Goal: Task Accomplishment & Management: Use online tool/utility

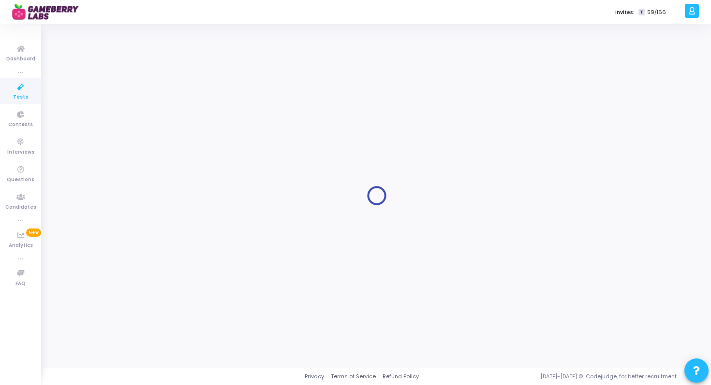
click at [25, 84] on icon at bounding box center [21, 87] width 20 height 12
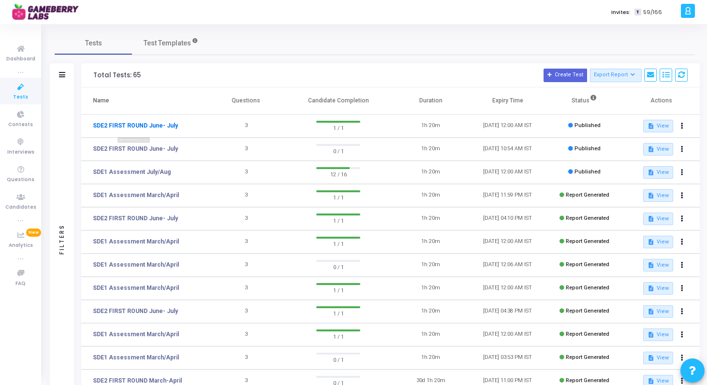
click at [150, 129] on link "SDE2 FIRST ROUND June- July" at bounding box center [135, 125] width 85 height 9
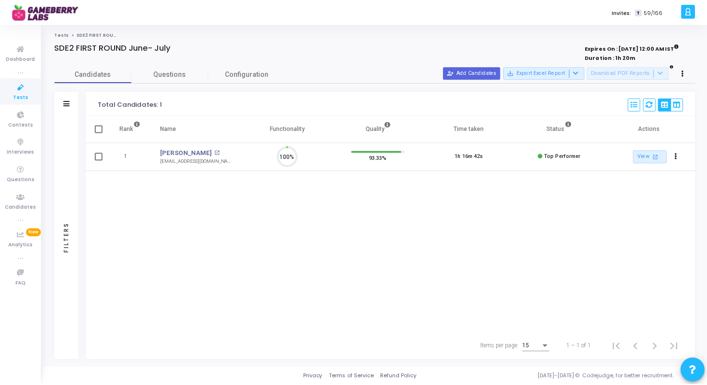
scroll to position [20, 25]
click at [19, 91] on icon at bounding box center [21, 87] width 20 height 12
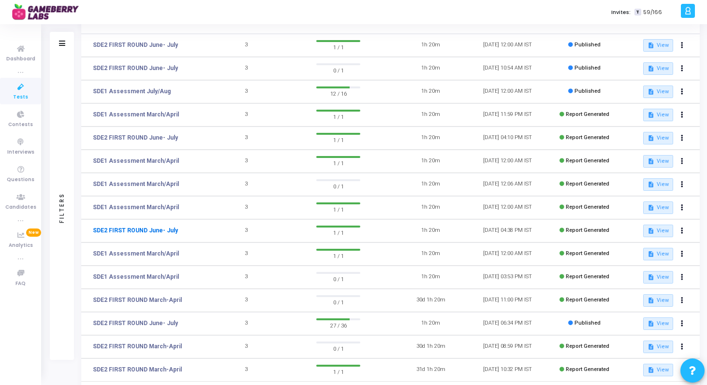
scroll to position [97, 0]
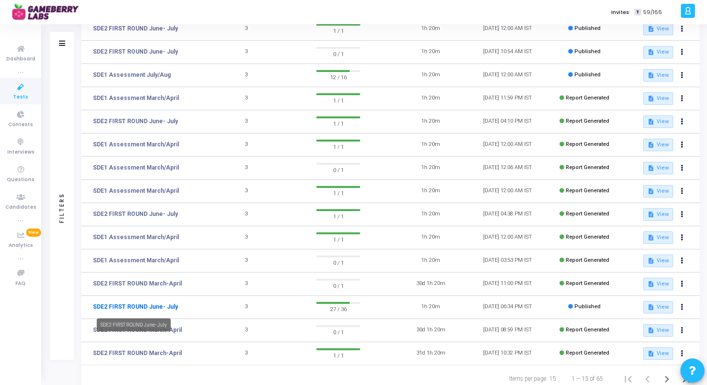
click at [130, 307] on link "SDE2 FIRST ROUND June- July" at bounding box center [135, 307] width 85 height 9
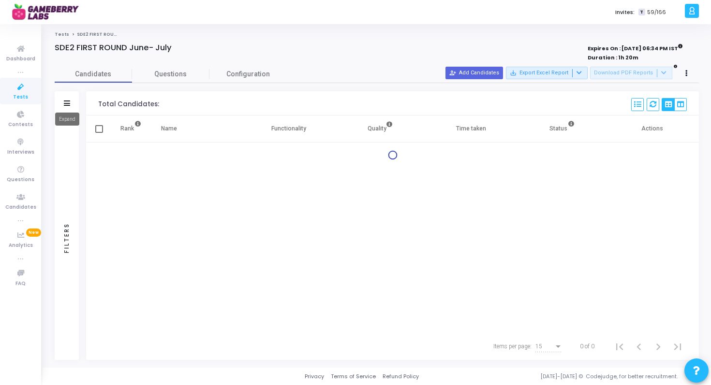
click at [67, 101] on icon at bounding box center [67, 103] width 6 height 5
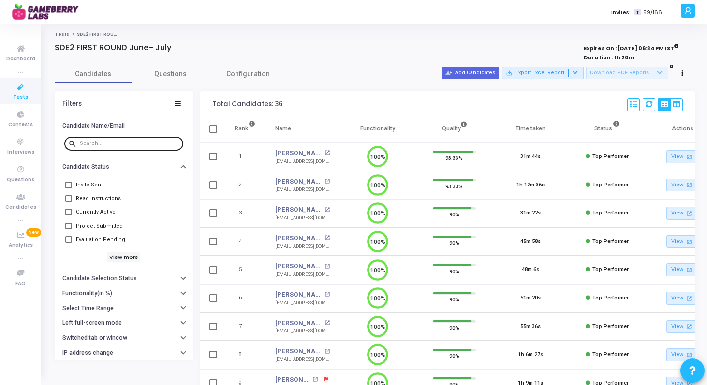
click at [91, 145] on input "text" at bounding box center [130, 144] width 100 height 6
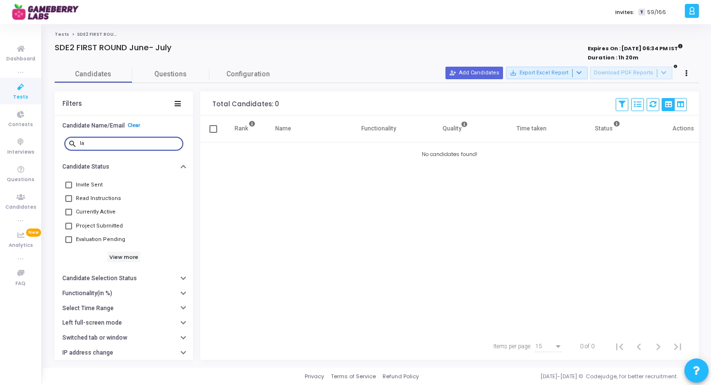
type input "l"
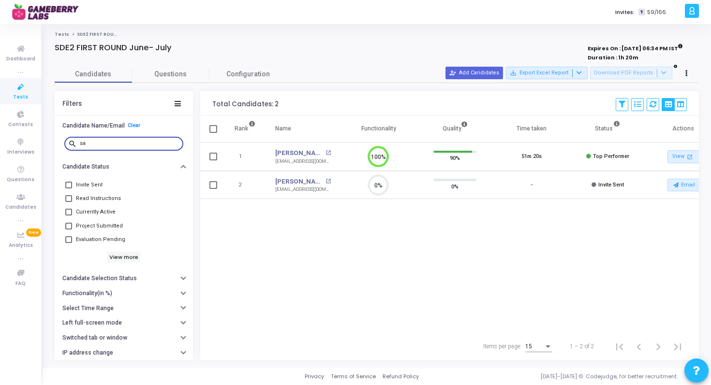
type input "s"
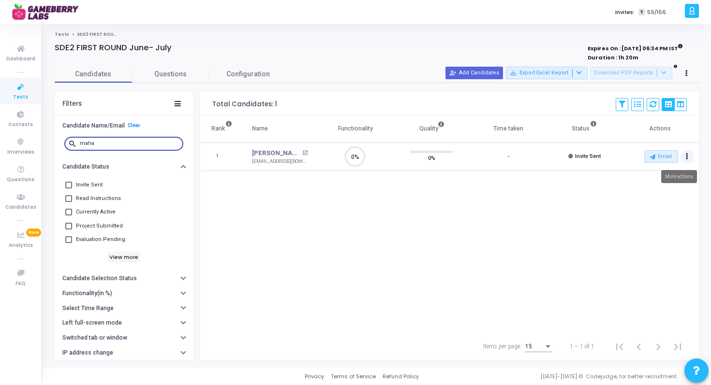
type input "maha"
click at [686, 156] on icon "Actions" at bounding box center [687, 156] width 2 height 5
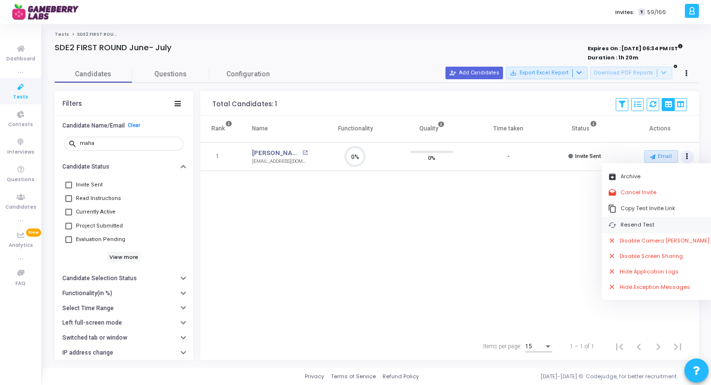
click at [640, 229] on button "cached Resend Test" at bounding box center [659, 225] width 115 height 16
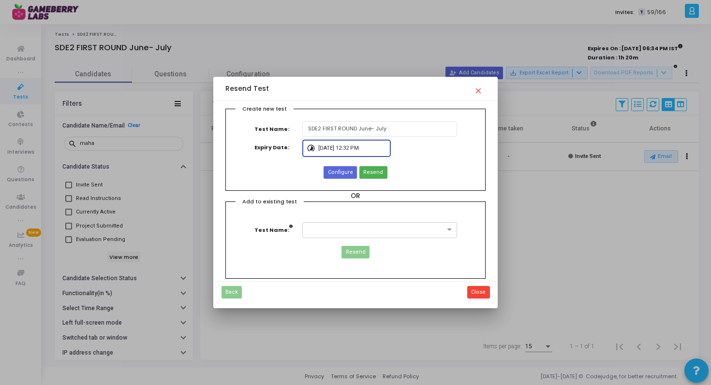
click at [329, 148] on input "[DATE] 12:32 PM" at bounding box center [352, 149] width 69 height 6
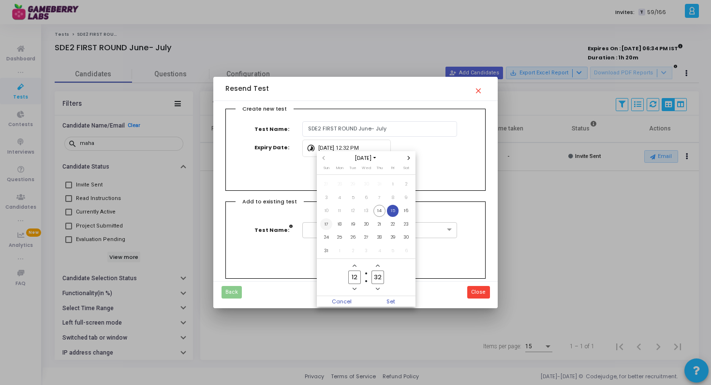
click at [327, 223] on span "17" at bounding box center [326, 225] width 12 height 12
click at [354, 274] on input "12" at bounding box center [354, 277] width 13 height 13
type input "00"
click at [378, 277] on input "32" at bounding box center [377, 277] width 13 height 13
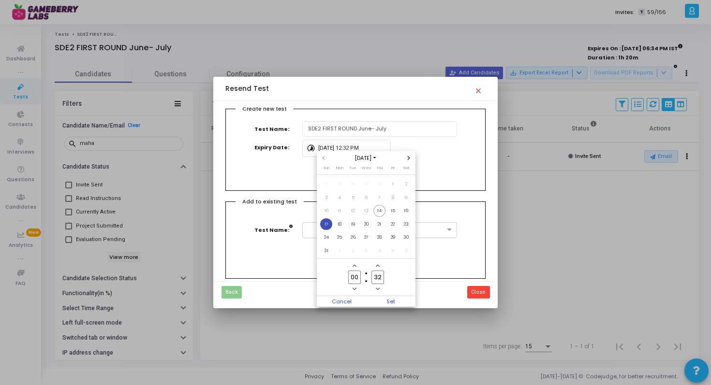
click at [378, 277] on input "32" at bounding box center [377, 277] width 13 height 13
type input "00"
click at [391, 305] on span "Set" at bounding box center [390, 301] width 49 height 11
type input "[DATE] 12:00 AM"
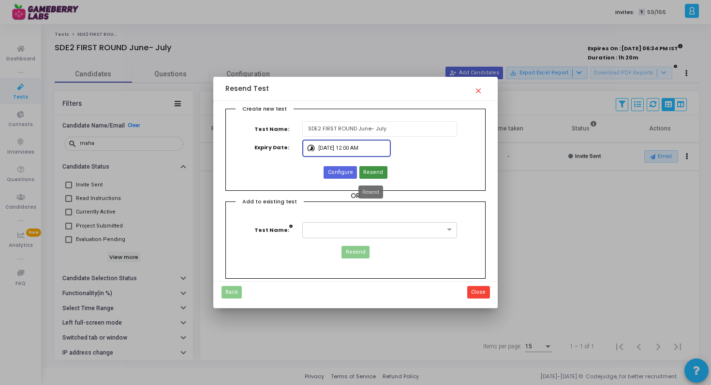
click at [375, 176] on span "Resend" at bounding box center [373, 173] width 20 height 8
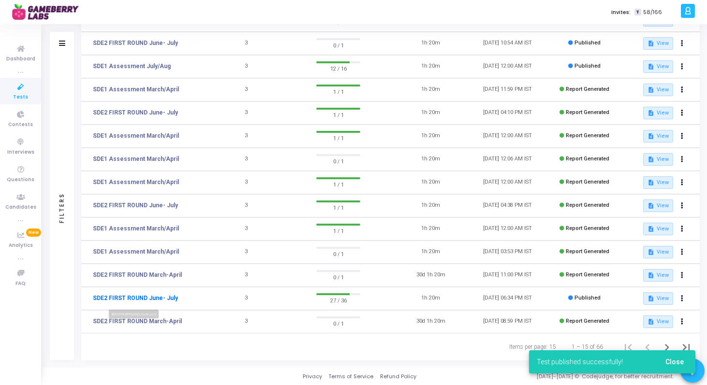
click at [155, 296] on link "SDE2 FIRST ROUND June- July" at bounding box center [135, 298] width 85 height 9
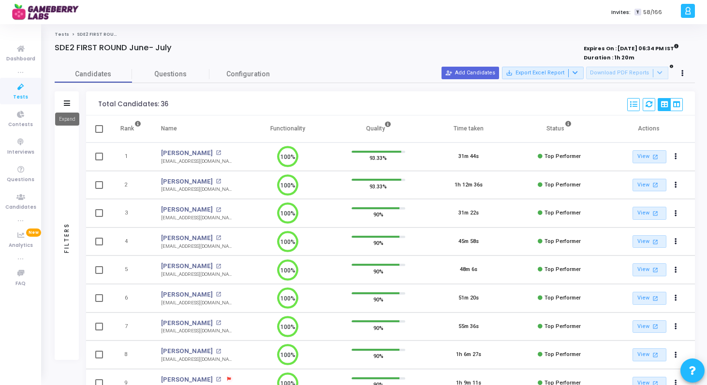
click at [67, 103] on icon at bounding box center [67, 103] width 6 height 5
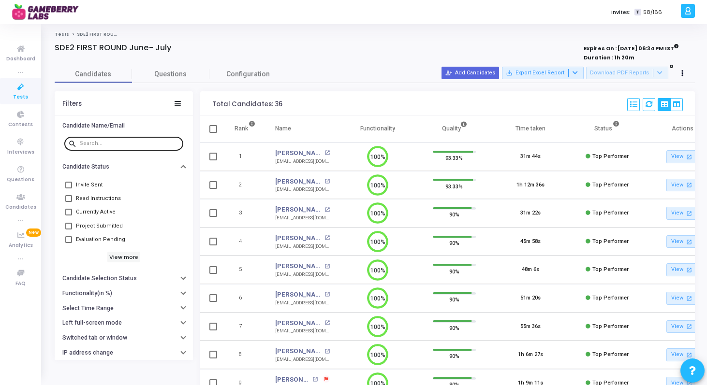
click at [117, 141] on input "text" at bounding box center [130, 144] width 100 height 6
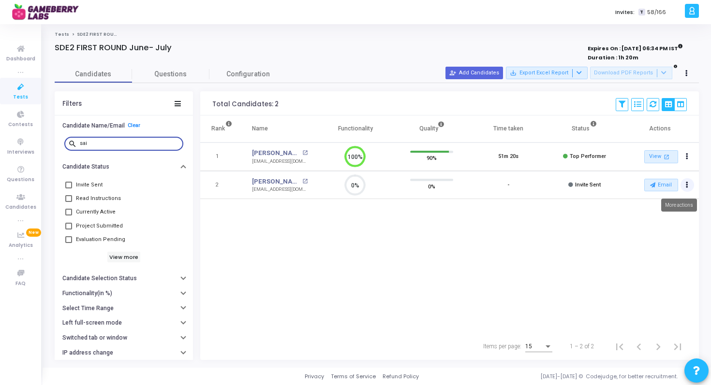
type input "sai"
click at [690, 164] on button "Actions" at bounding box center [688, 157] width 14 height 14
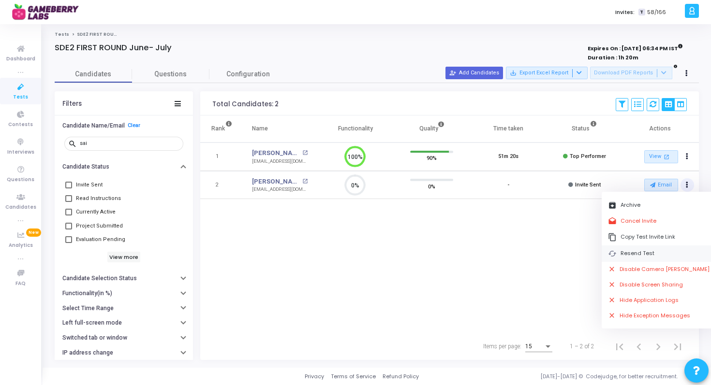
click at [639, 256] on button "cached Resend Test" at bounding box center [659, 254] width 115 height 16
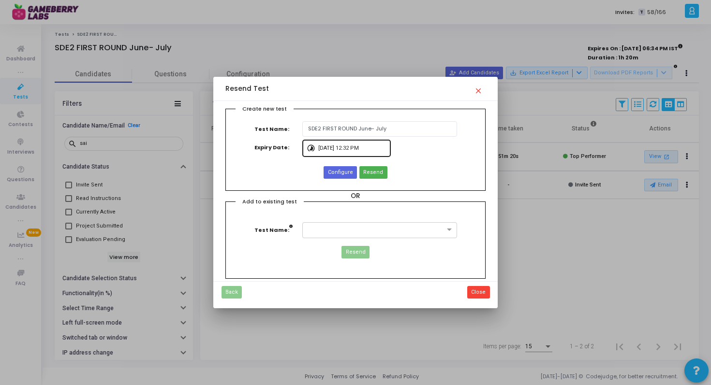
click at [318, 148] on input "[DATE] 12:32 PM" at bounding box center [352, 149] width 69 height 6
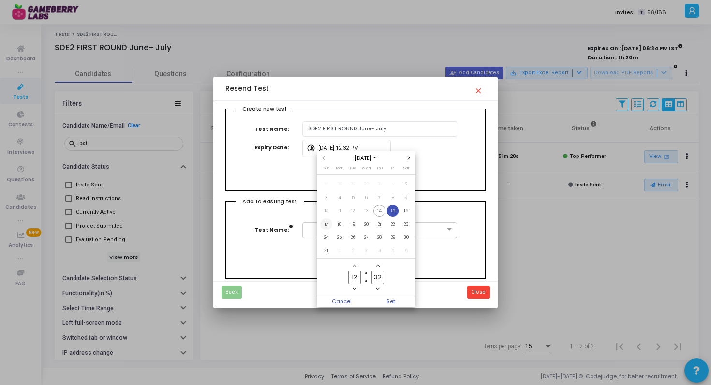
click at [327, 222] on span "17" at bounding box center [326, 225] width 12 height 12
click at [355, 276] on input "12" at bounding box center [354, 277] width 13 height 13
type input "00"
click at [379, 278] on input "32" at bounding box center [377, 277] width 13 height 13
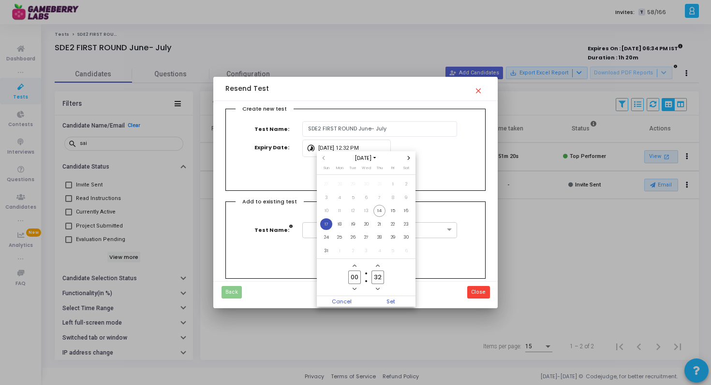
click at [379, 278] on input "32" at bounding box center [377, 277] width 13 height 13
type input "00"
click at [380, 299] on span "Set" at bounding box center [390, 301] width 49 height 11
type input "[DATE] 12:00 AM"
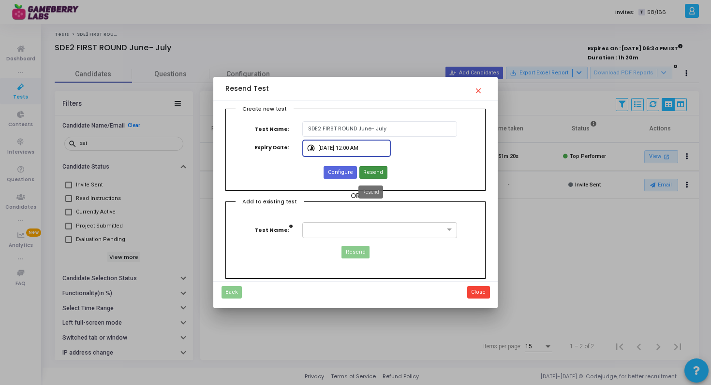
click at [367, 174] on span "Resend" at bounding box center [373, 173] width 20 height 8
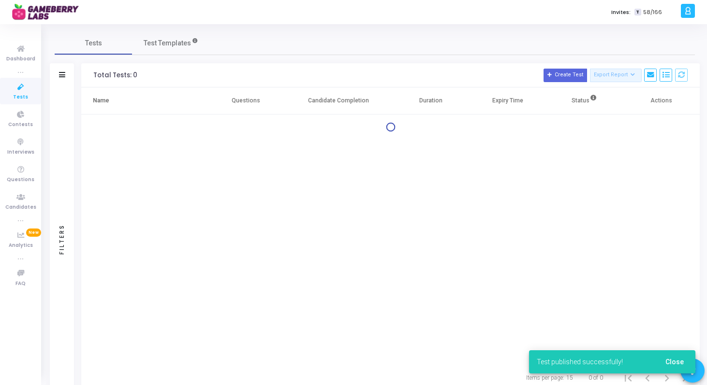
click at [25, 89] on icon at bounding box center [21, 87] width 20 height 12
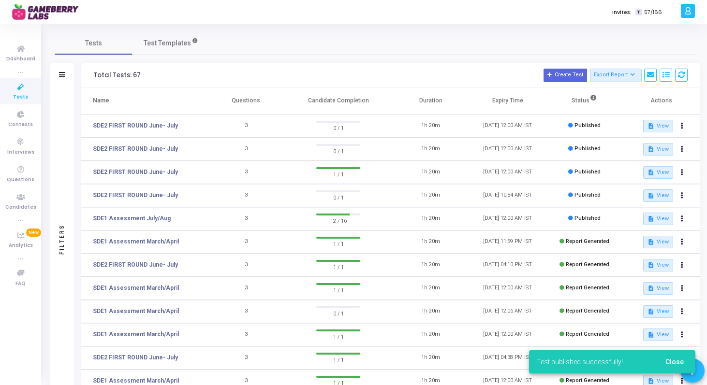
click at [25, 89] on icon at bounding box center [21, 87] width 20 height 12
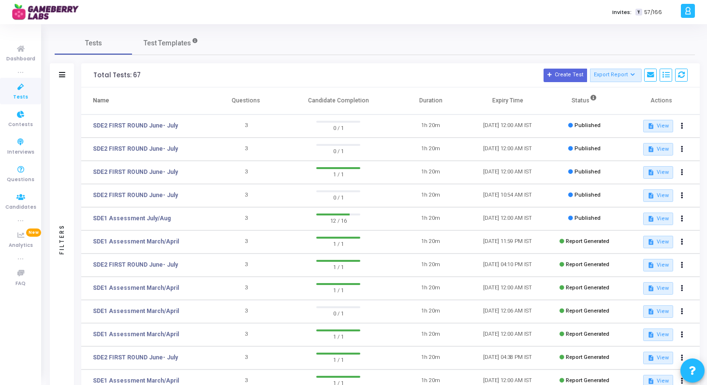
click at [26, 93] on span "Tests" at bounding box center [20, 97] width 15 height 8
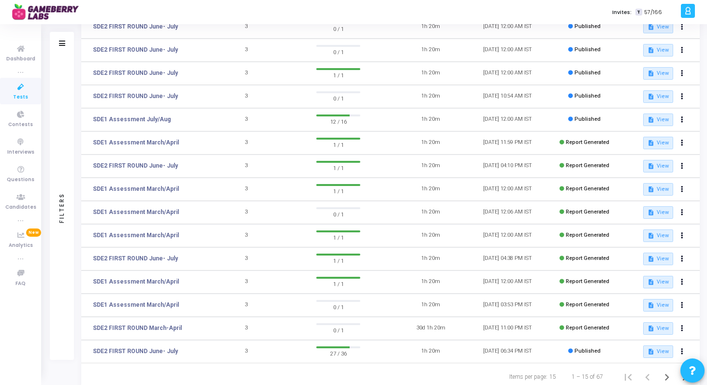
scroll to position [129, 0]
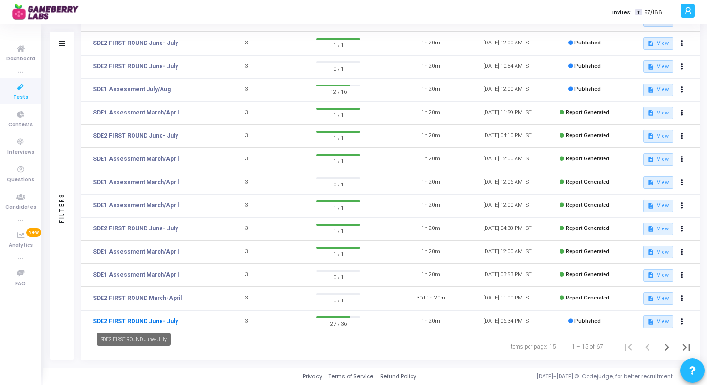
click at [128, 319] on link "SDE2 FIRST ROUND June- July" at bounding box center [135, 321] width 85 height 9
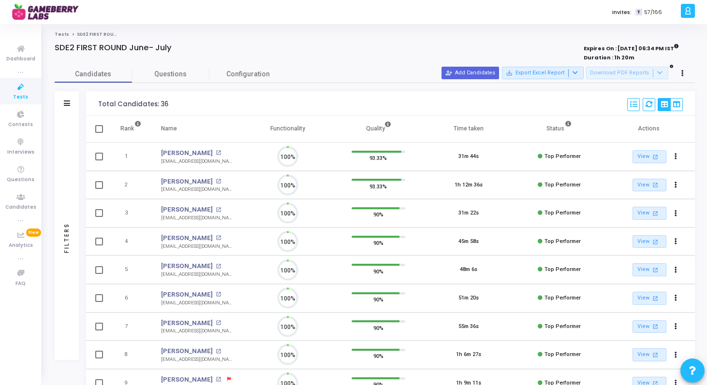
scroll to position [20, 25]
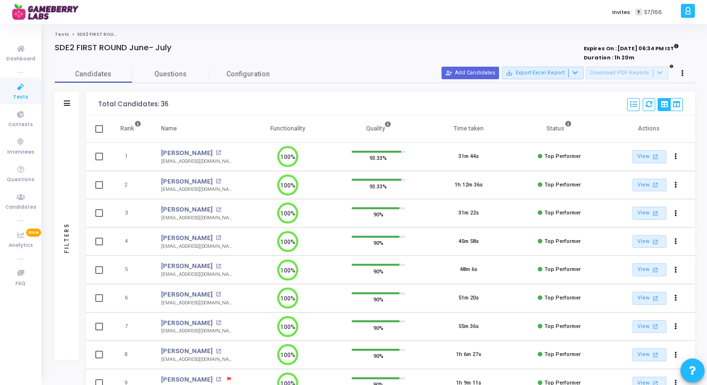
click at [21, 88] on icon at bounding box center [21, 87] width 20 height 12
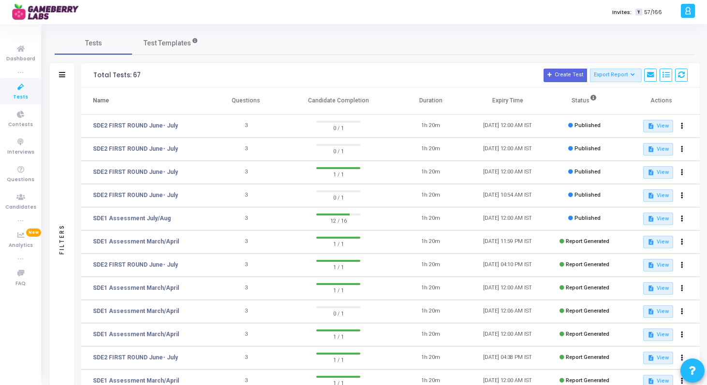
click at [192, 73] on h3 "Total Tests: 67 Create Test Export Report Id Name Job Role Questions Candidate …" at bounding box center [390, 76] width 594 height 14
